Goal: Information Seeking & Learning: Learn about a topic

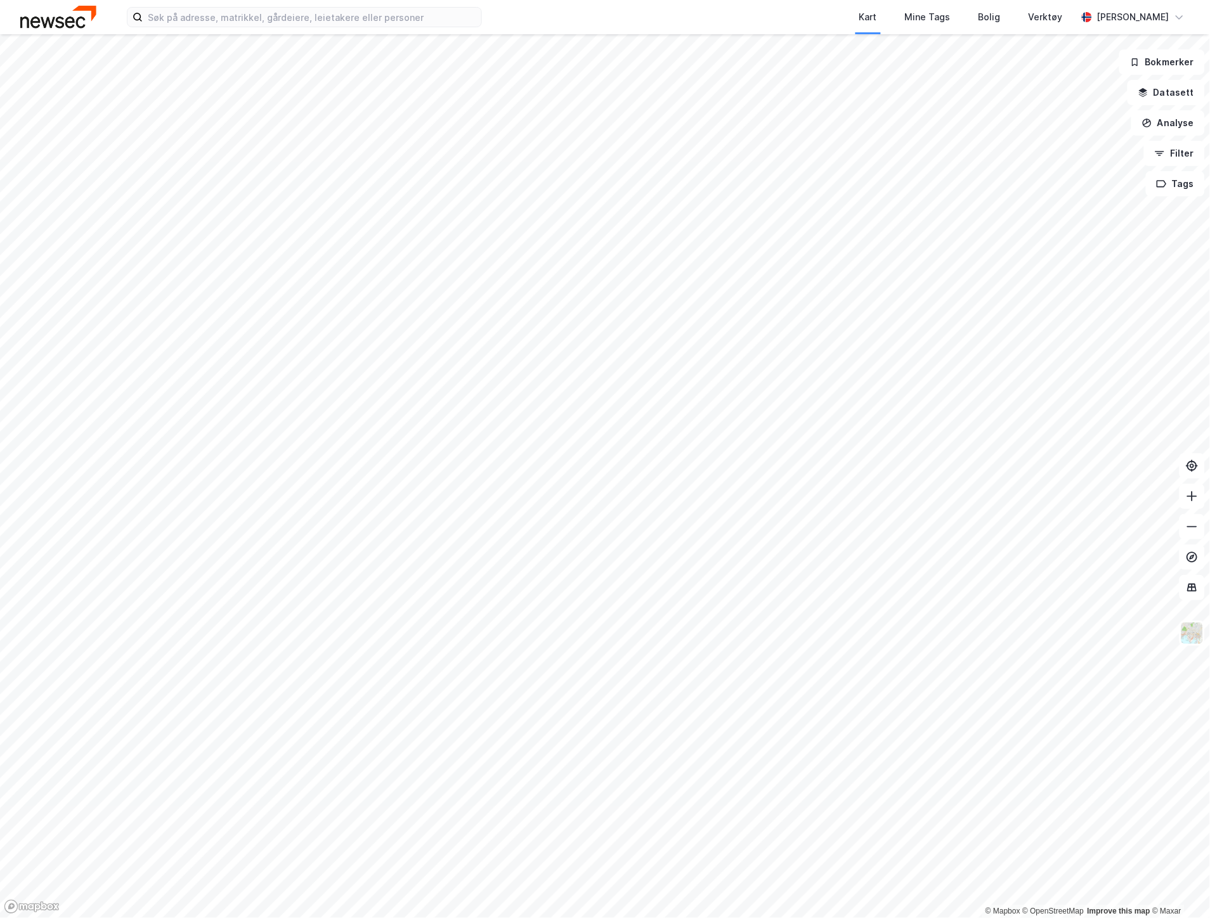
click at [267, 28] on div "Kart Mine Tags Bolig Verktøy [PERSON_NAME]" at bounding box center [605, 17] width 1210 height 34
click at [268, 21] on input at bounding box center [312, 17] width 339 height 19
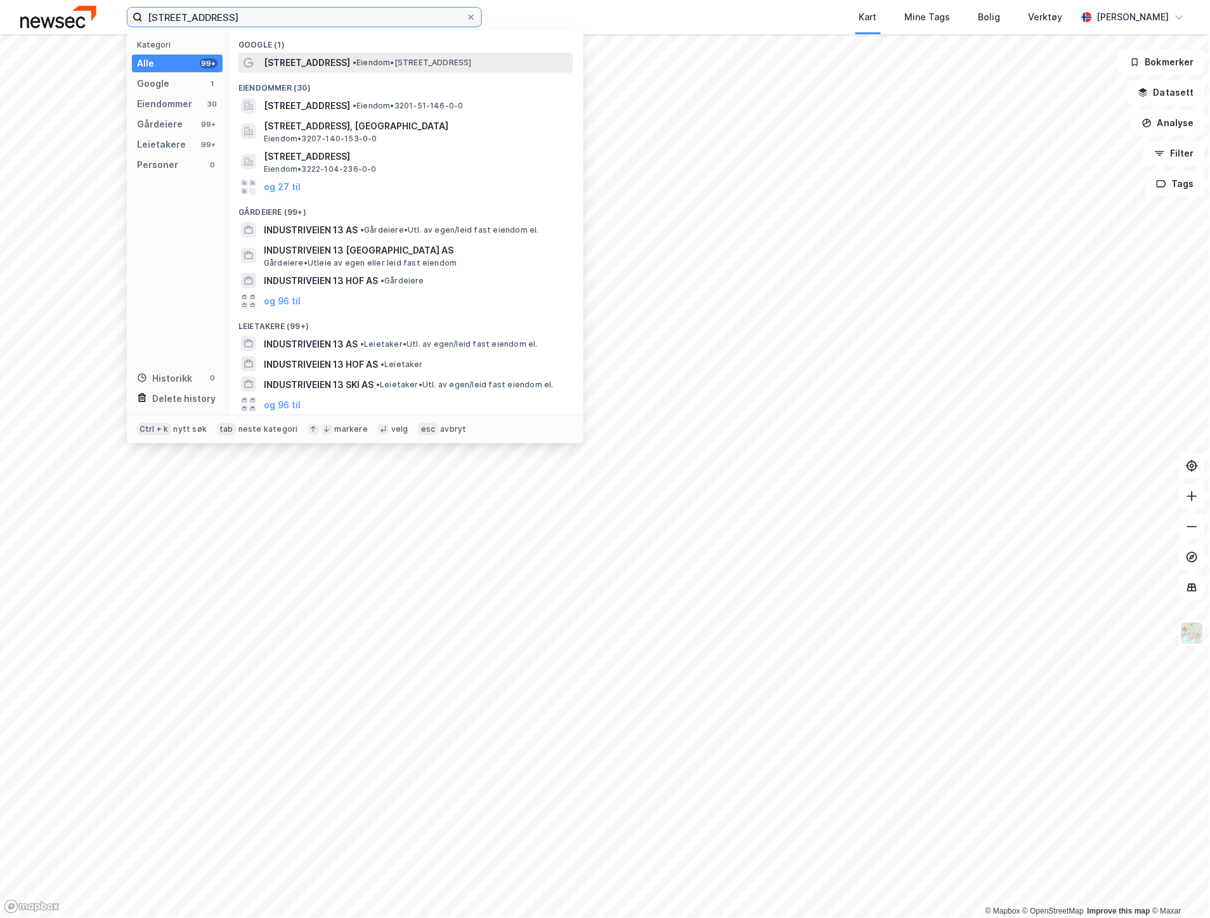
type input "[STREET_ADDRESS]"
click at [297, 53] on div "[STREET_ADDRESS] • Eiendom • [STREET_ADDRESS]" at bounding box center [405, 63] width 335 height 20
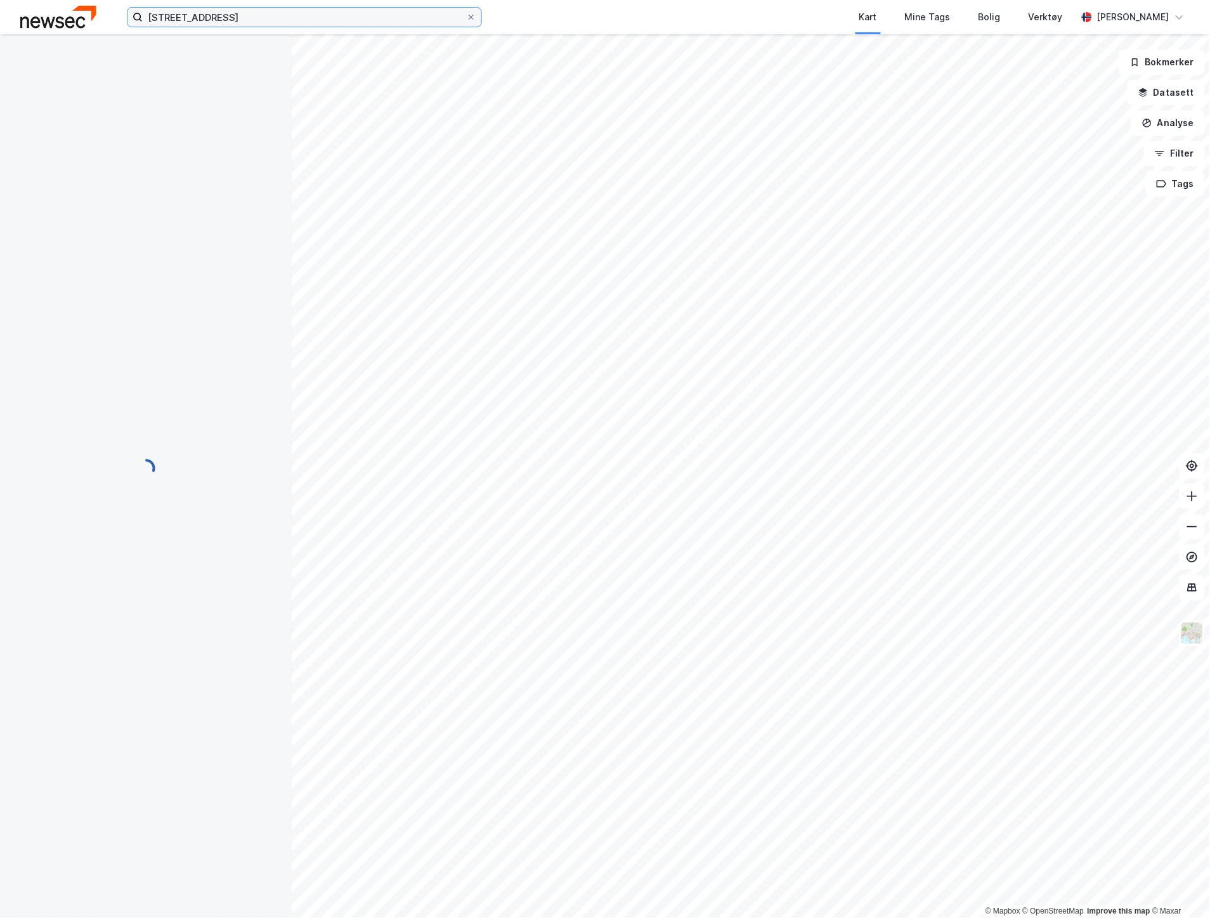
click at [247, 22] on input "[STREET_ADDRESS]" at bounding box center [304, 17] width 323 height 19
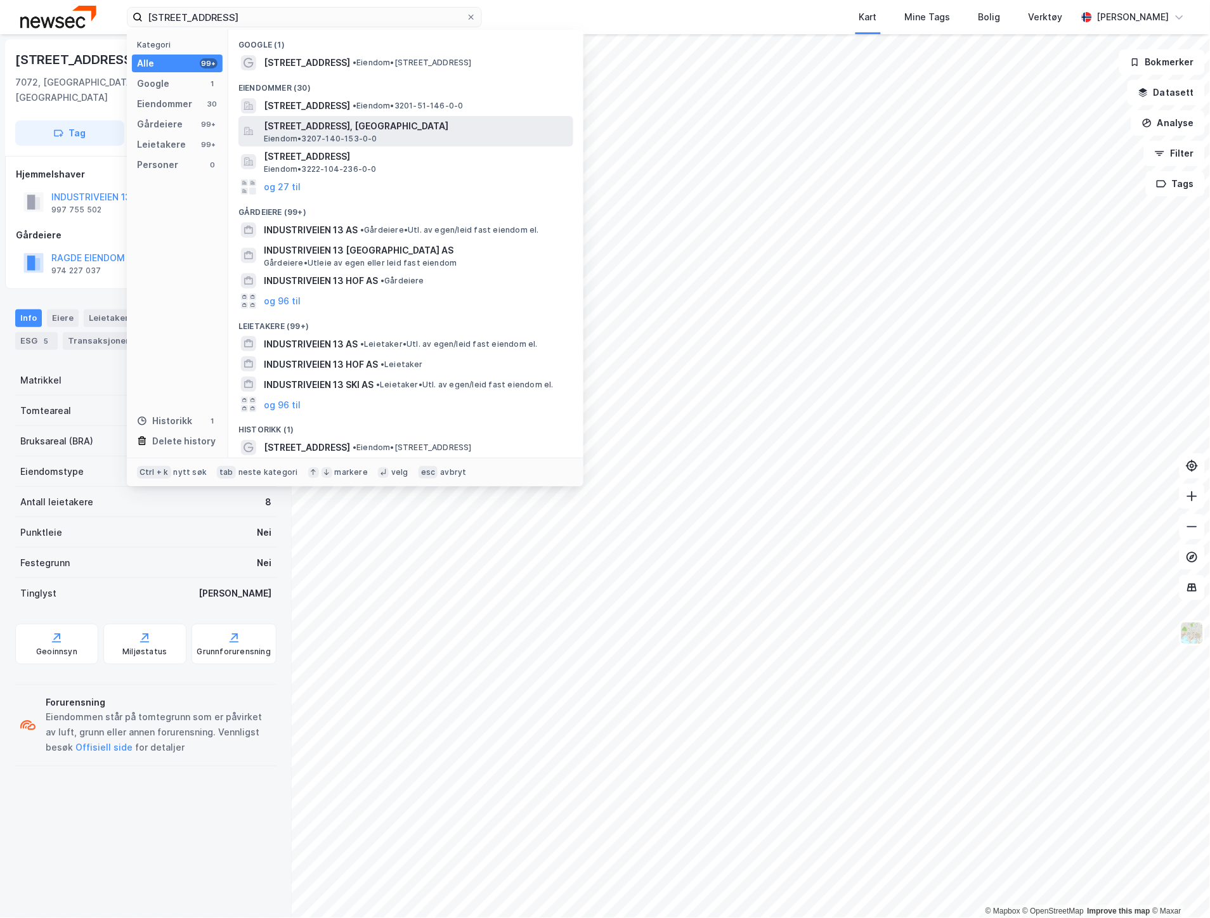
click at [327, 129] on span "[STREET_ADDRESS], [GEOGRAPHIC_DATA]" at bounding box center [416, 126] width 304 height 15
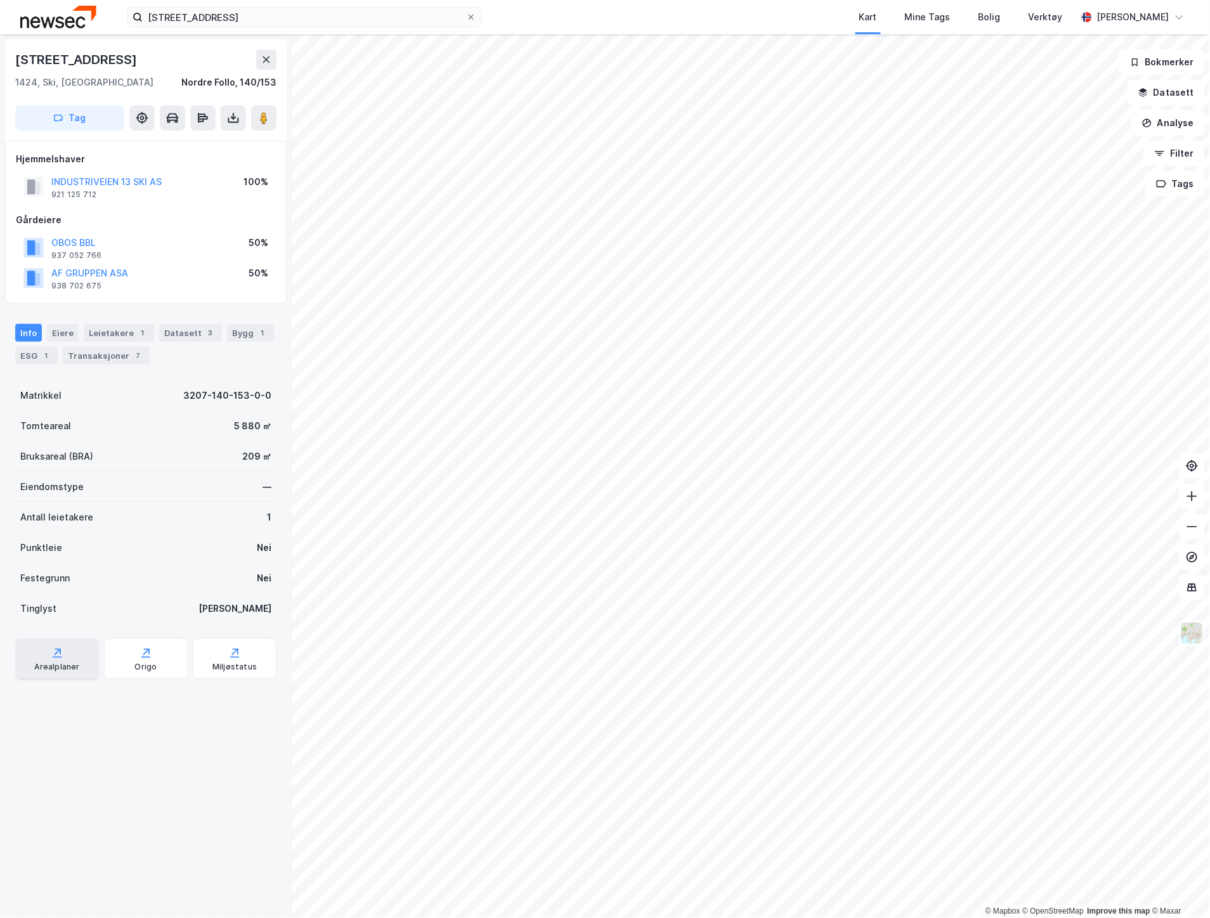
click at [48, 669] on div "Arealplaner" at bounding box center [56, 667] width 45 height 10
